Goal: Task Accomplishment & Management: Manage account settings

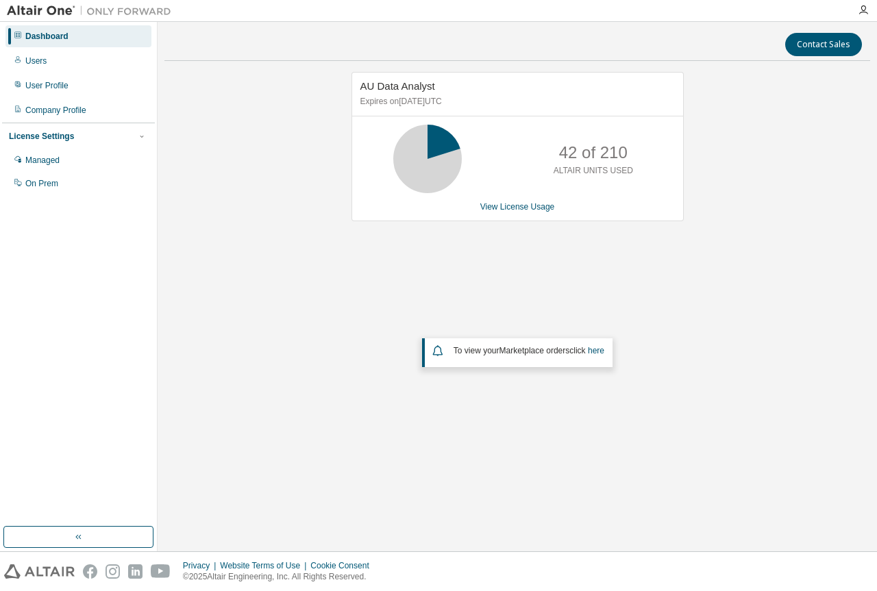
drag, startPoint x: 53, startPoint y: 61, endPoint x: 157, endPoint y: 66, distance: 104.3
click at [53, 61] on div "Users" at bounding box center [78, 61] width 146 height 22
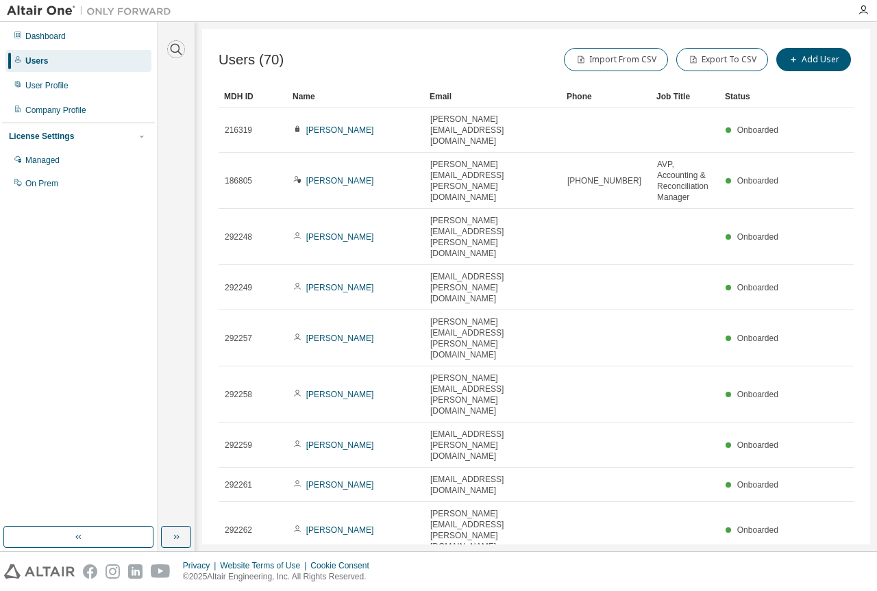
click at [177, 51] on icon "button" at bounding box center [176, 49] width 16 height 16
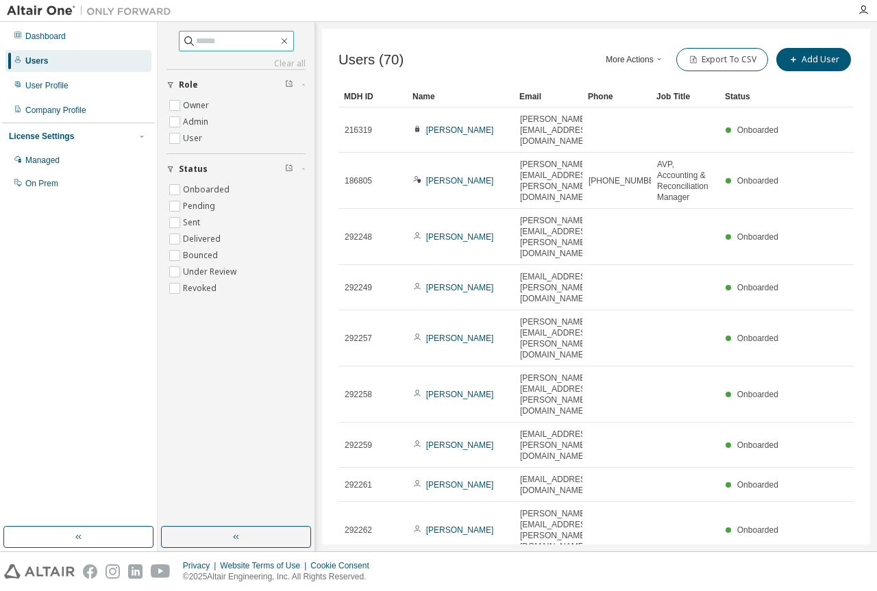
click at [220, 34] on span at bounding box center [236, 41] width 115 height 21
click at [196, 40] on input "text" at bounding box center [237, 41] width 82 height 14
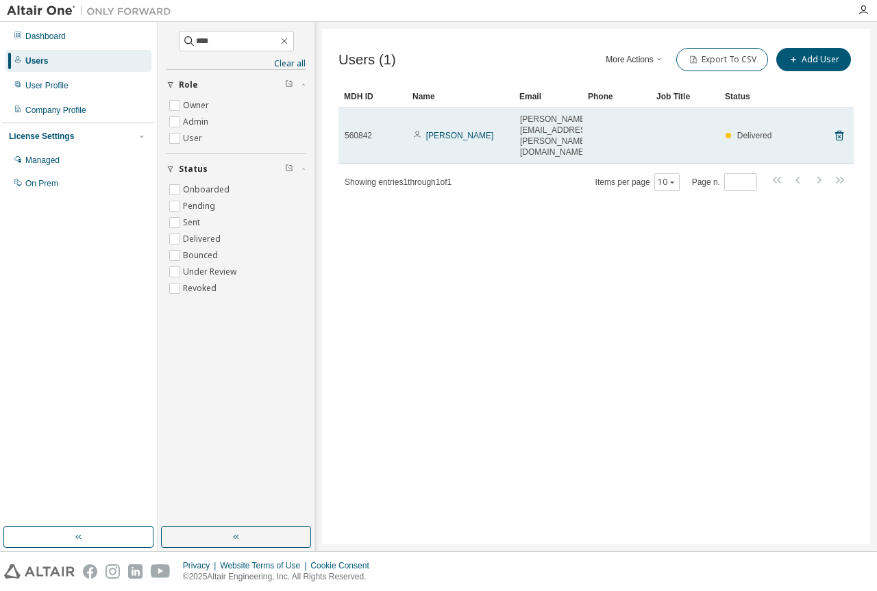
click at [425, 130] on span "Rhea Javier" at bounding box center [453, 135] width 80 height 11
click at [456, 131] on link "Rhea Javier" at bounding box center [460, 136] width 68 height 10
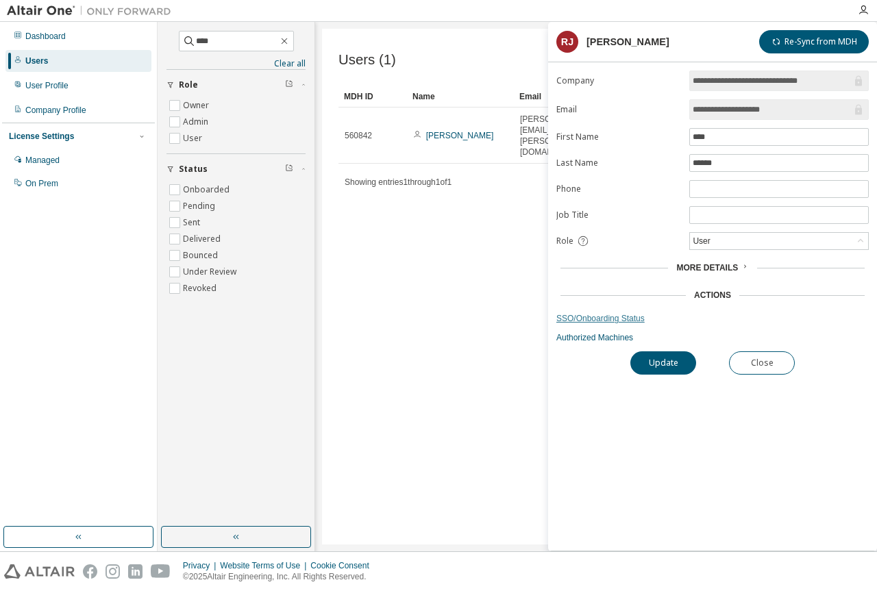
click at [591, 319] on link "SSO/Onboarding Status" at bounding box center [712, 318] width 312 height 11
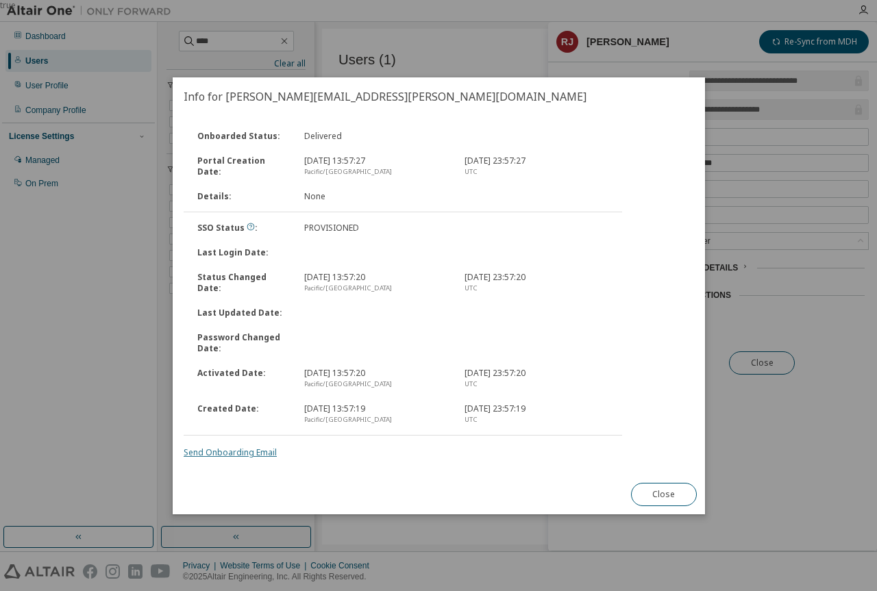
click at [234, 454] on link "Send Onboarding Email" at bounding box center [230, 453] width 93 height 12
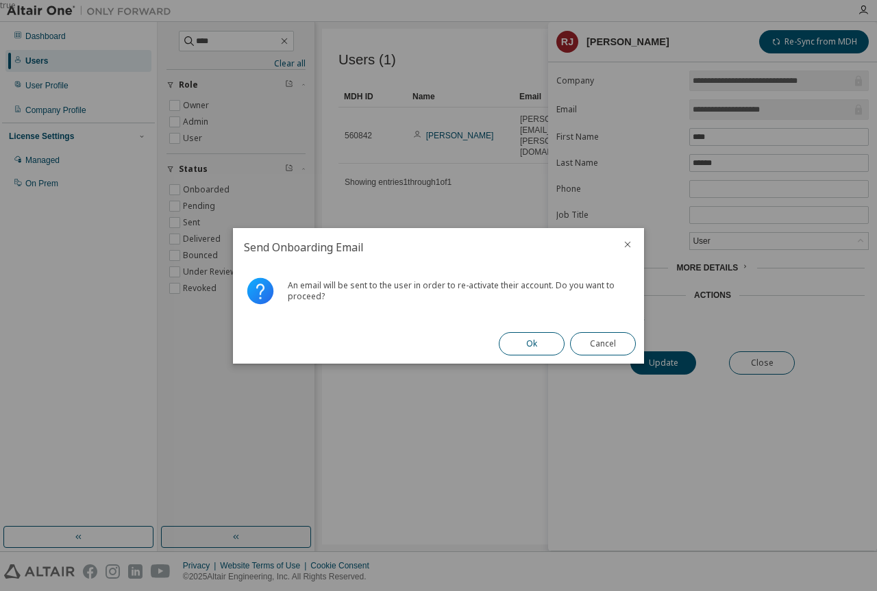
click at [525, 348] on button "Ok" at bounding box center [532, 343] width 66 height 23
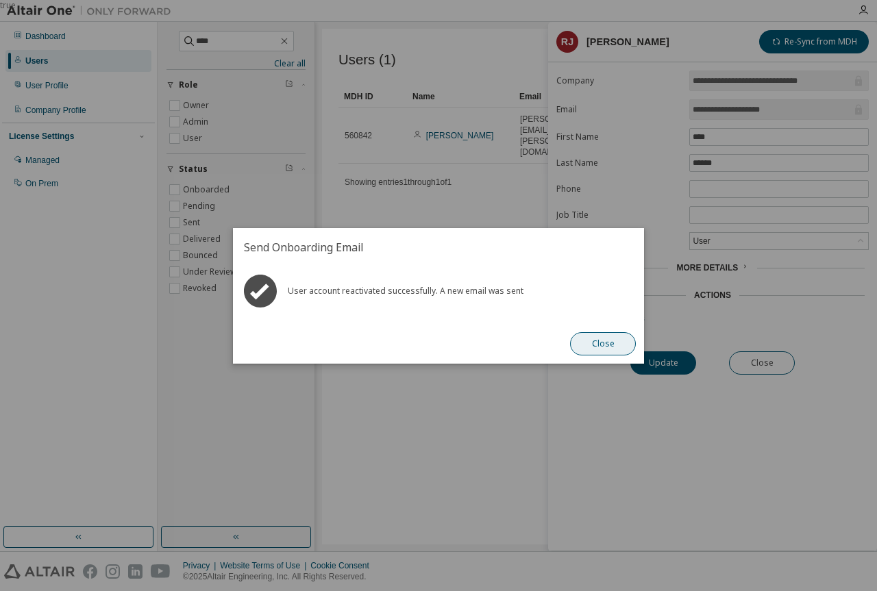
click at [612, 344] on button "Close" at bounding box center [603, 343] width 66 height 23
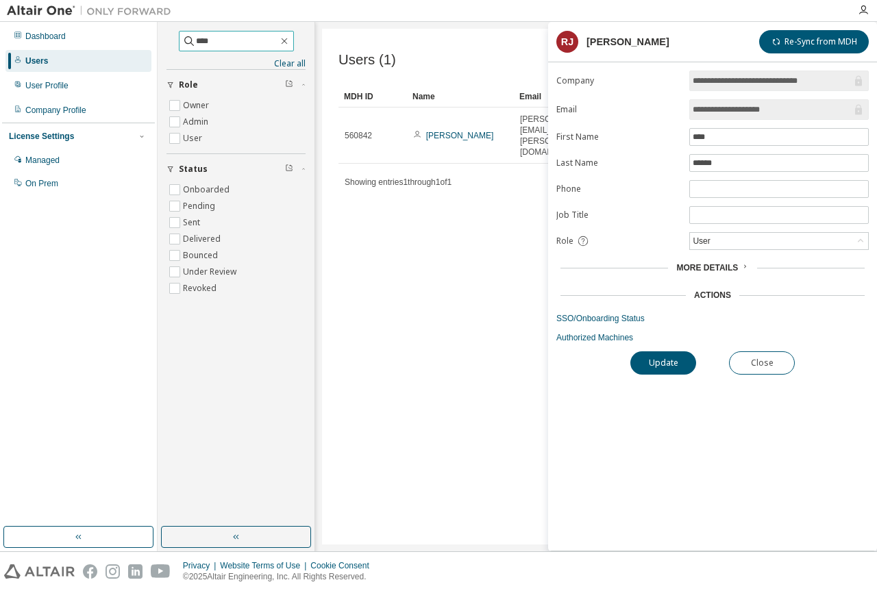
drag, startPoint x: 214, startPoint y: 45, endPoint x: 158, endPoint y: 40, distance: 56.4
click at [158, 40] on div "**** Clear all Status Onboarded Pending Sent Delivered Bounced Under Review Rev…" at bounding box center [237, 287] width 158 height 530
type input "****"
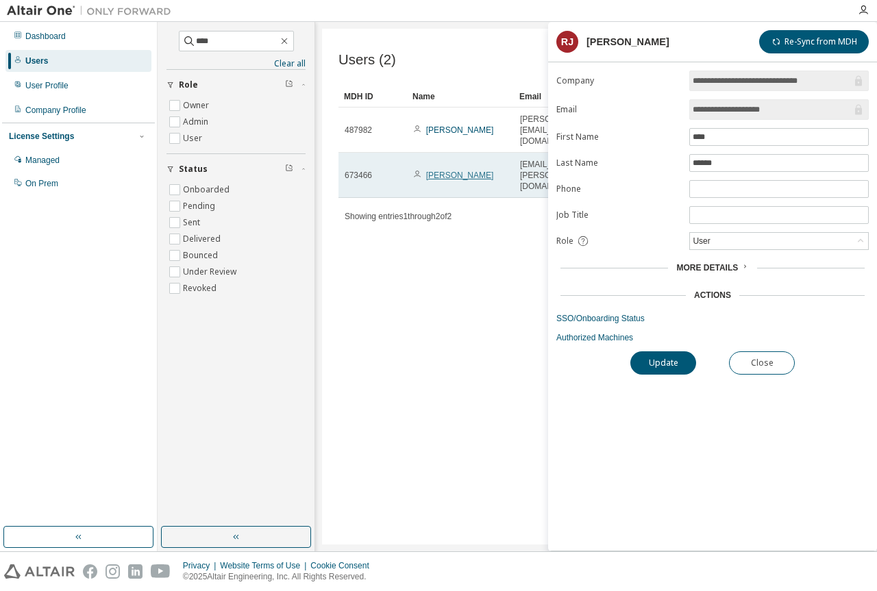
click at [454, 171] on link "Kris de Guzman" at bounding box center [460, 176] width 68 height 10
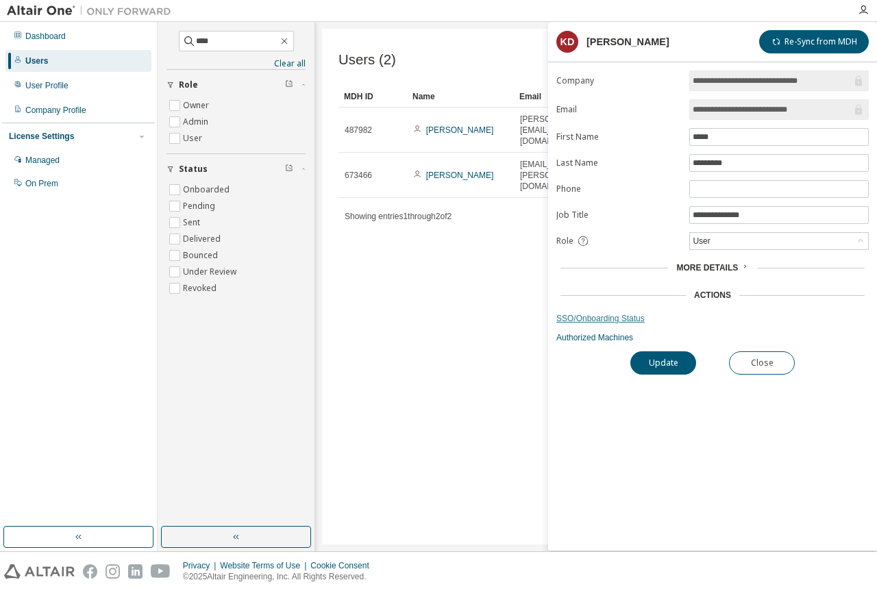
click at [591, 319] on link "SSO/Onboarding Status" at bounding box center [712, 318] width 312 height 11
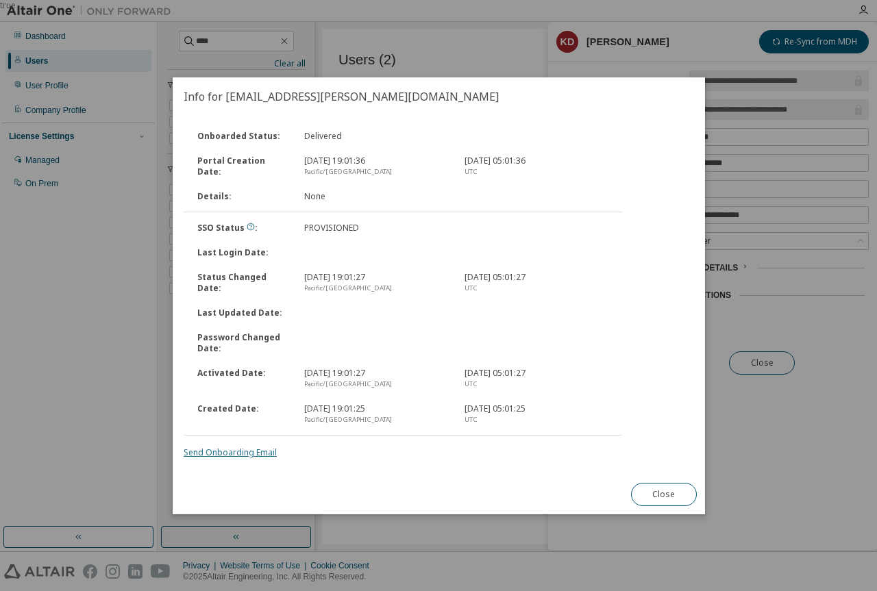
click at [228, 450] on link "Send Onboarding Email" at bounding box center [230, 453] width 93 height 12
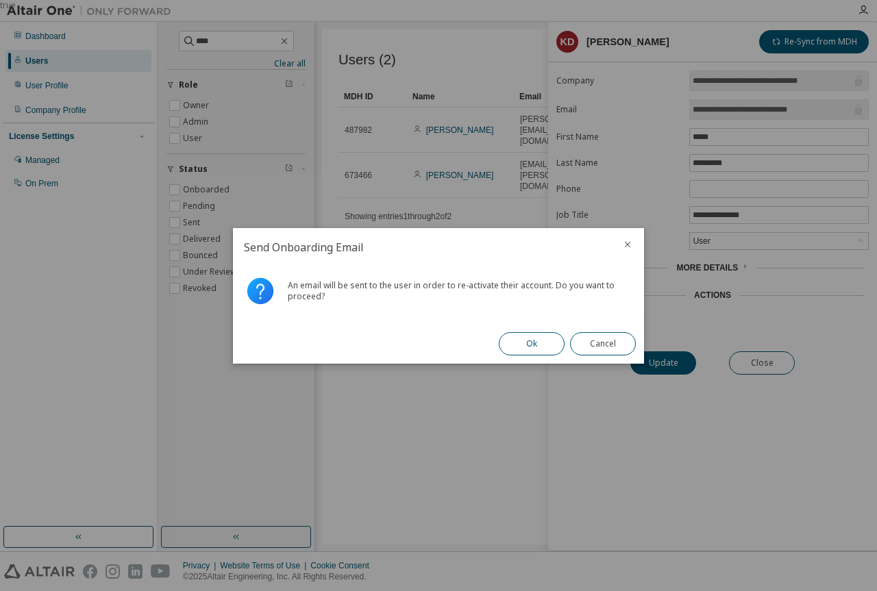
click at [528, 351] on button "Ok" at bounding box center [532, 343] width 66 height 23
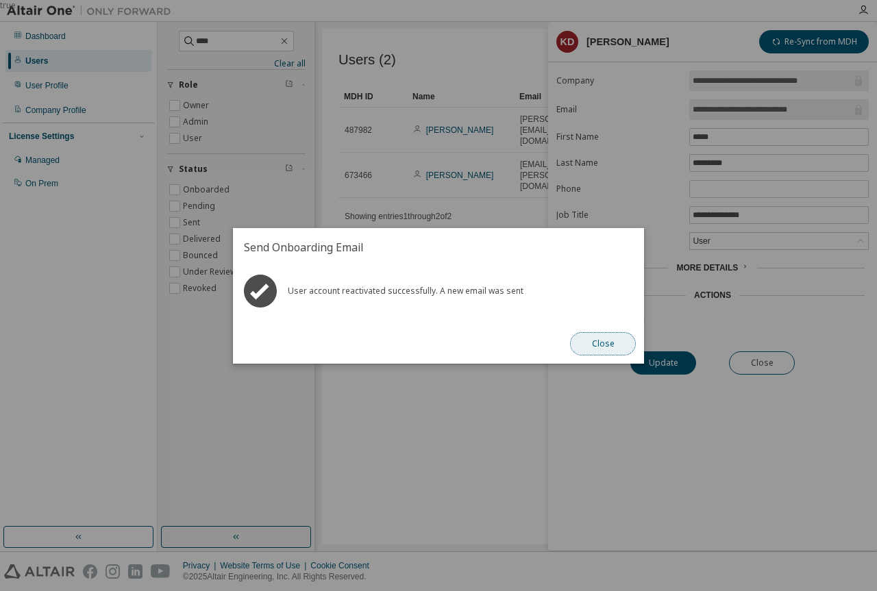
click at [609, 343] on button "Close" at bounding box center [603, 343] width 66 height 23
